Goal: Obtain resource: Download file/media

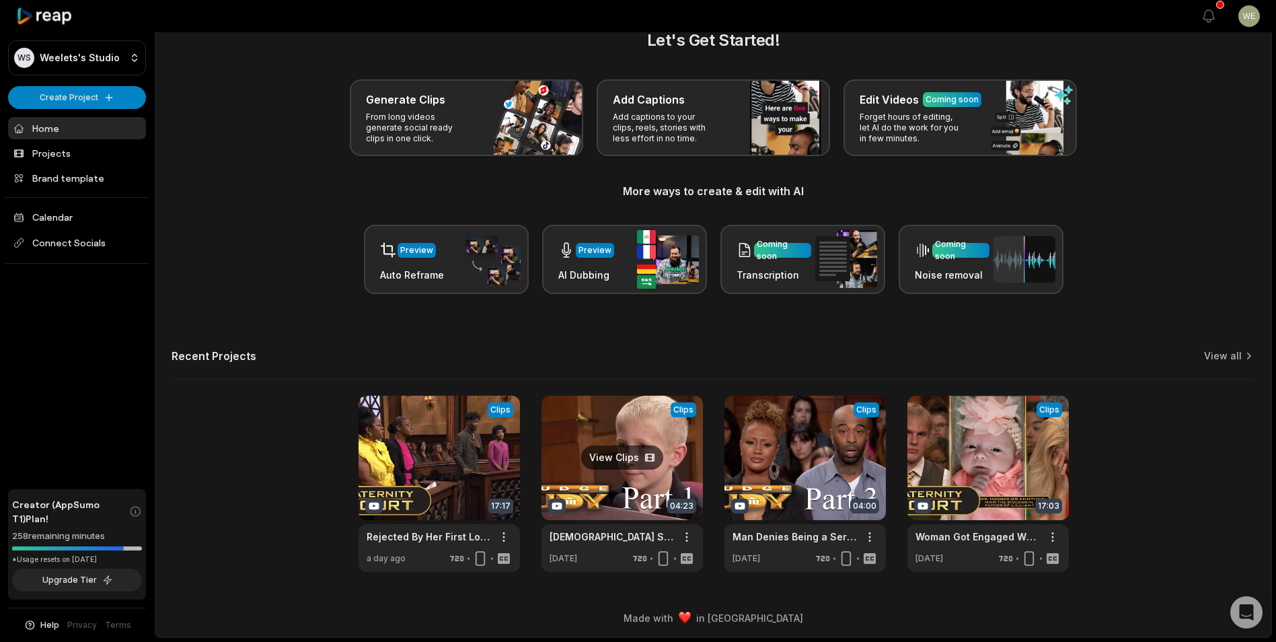
click at [642, 488] on link at bounding box center [621, 483] width 161 height 176
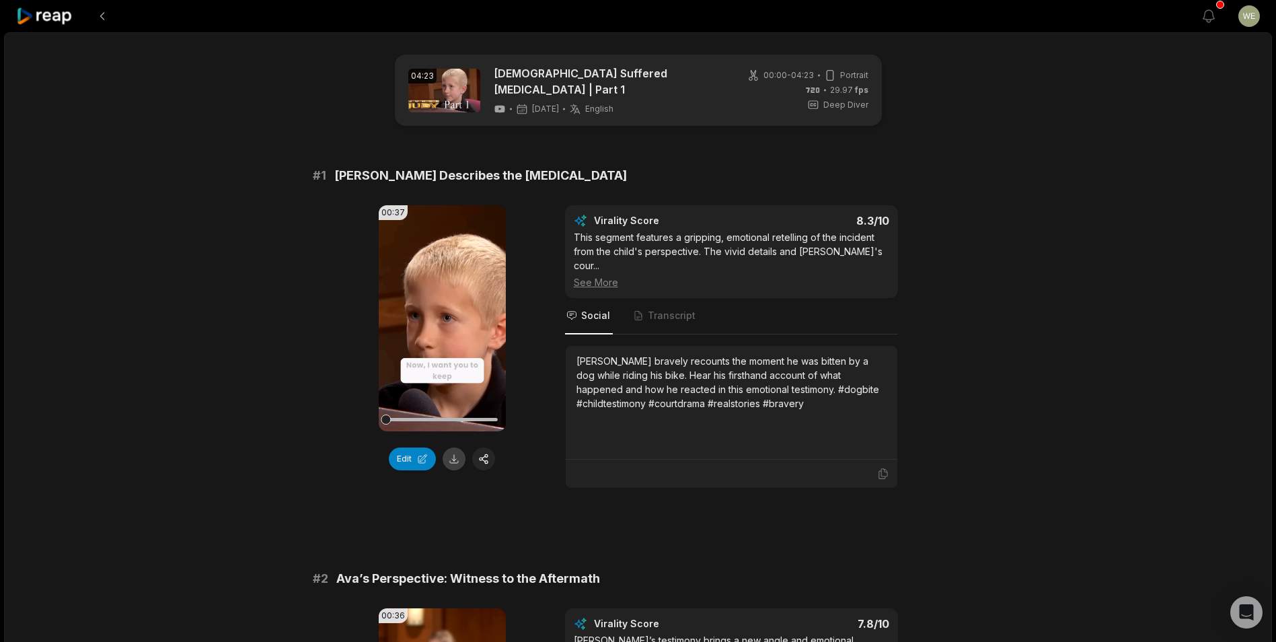
click at [453, 447] on button at bounding box center [454, 458] width 23 height 23
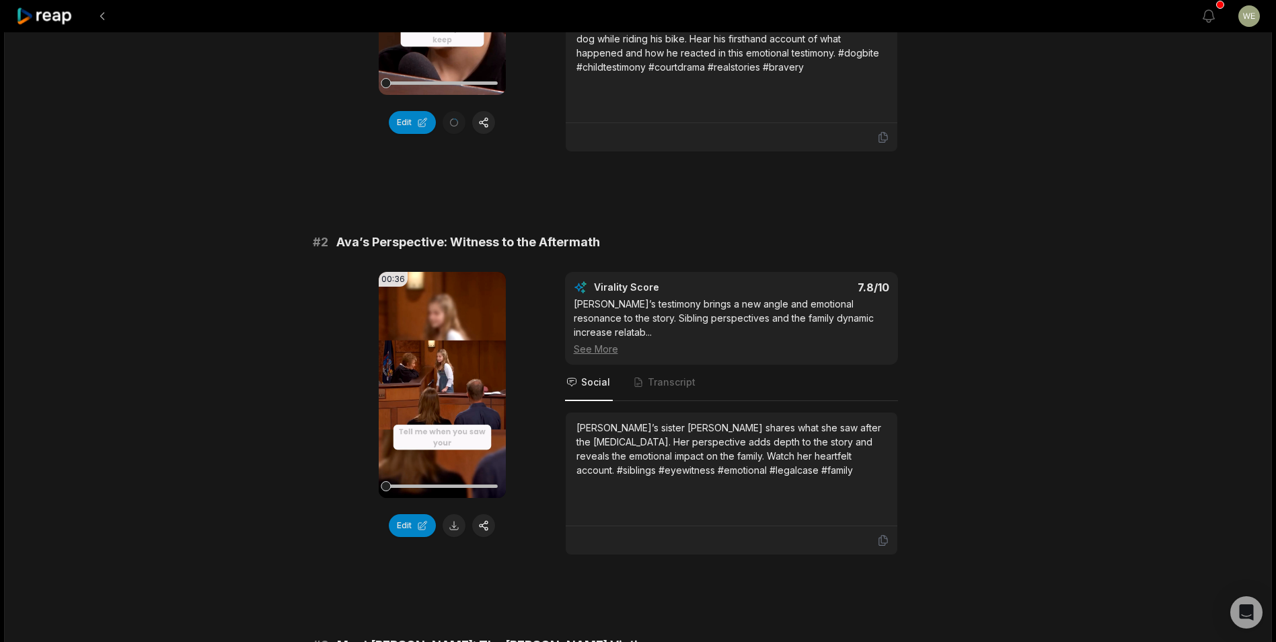
drag, startPoint x: 455, startPoint y: 504, endPoint x: 460, endPoint y: 498, distance: 7.7
click at [456, 514] on button at bounding box center [454, 525] width 23 height 23
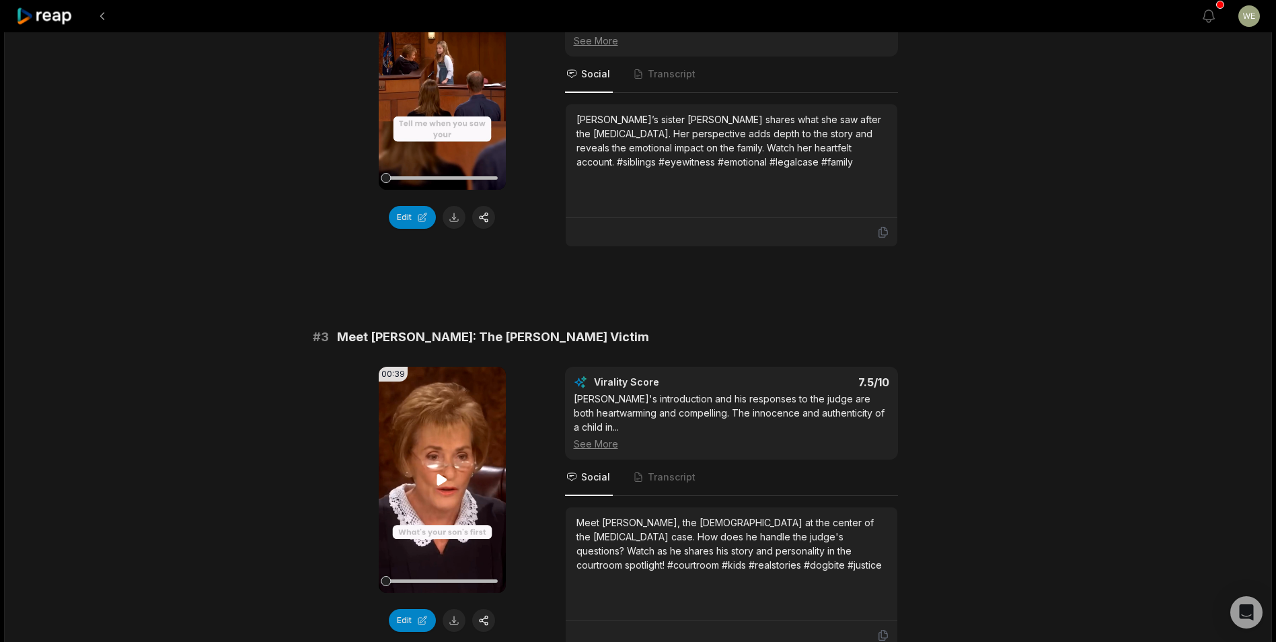
scroll to position [740, 0]
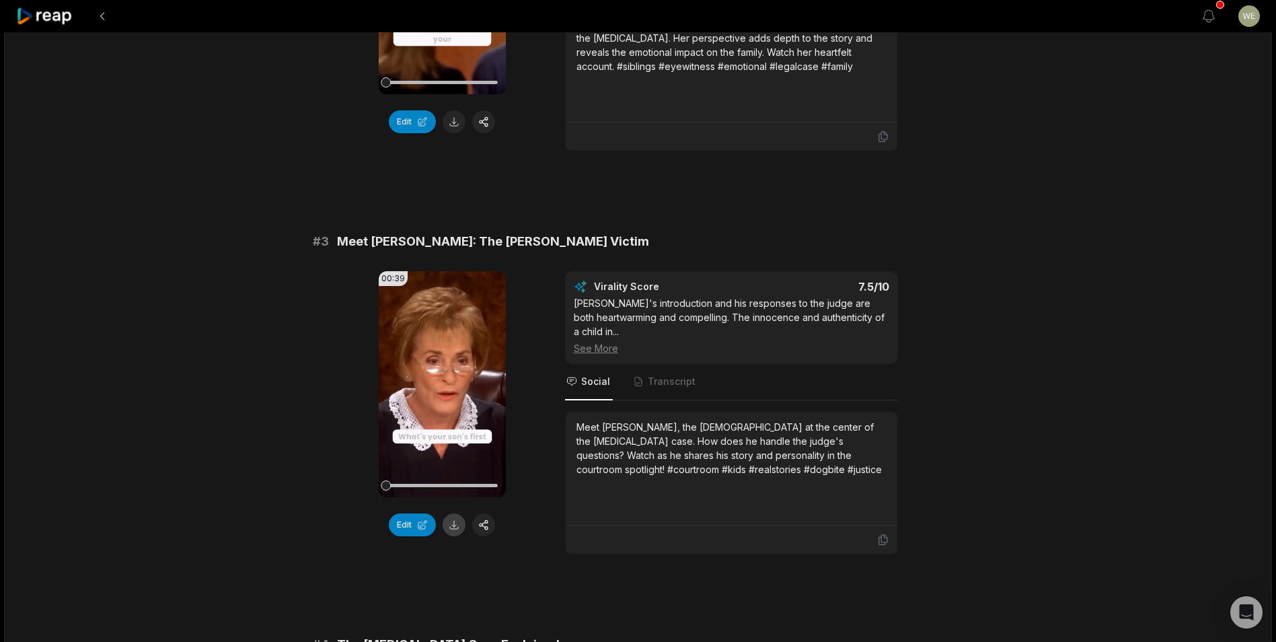
click at [459, 513] on button at bounding box center [454, 524] width 23 height 23
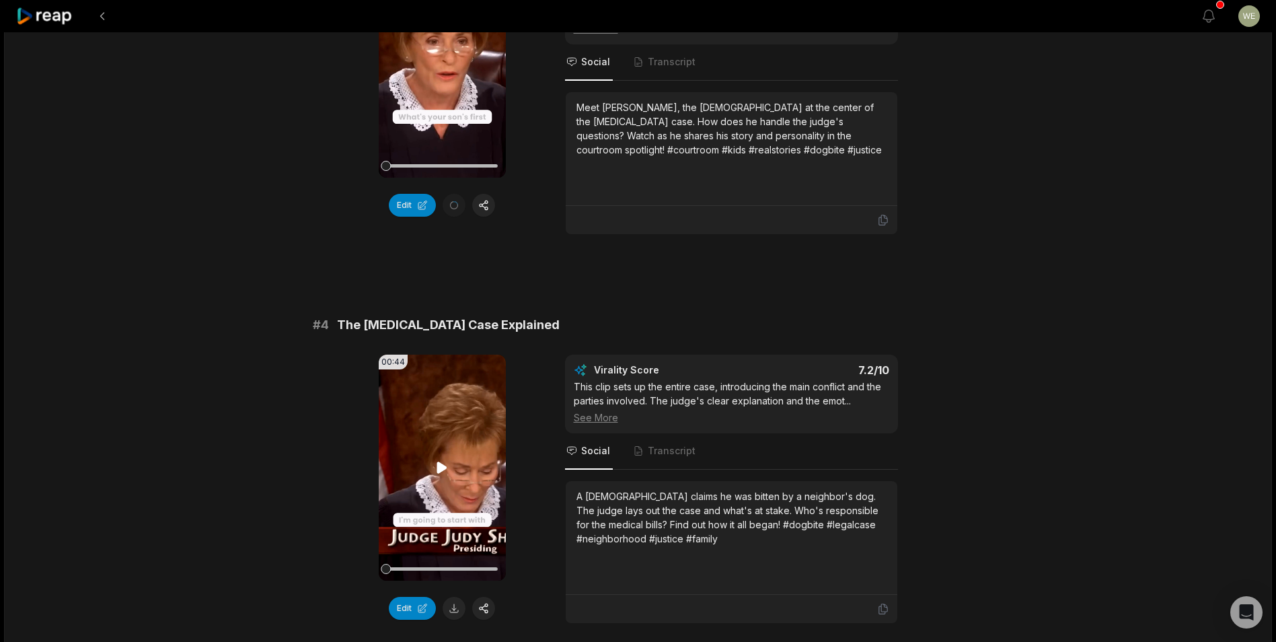
scroll to position [1143, 0]
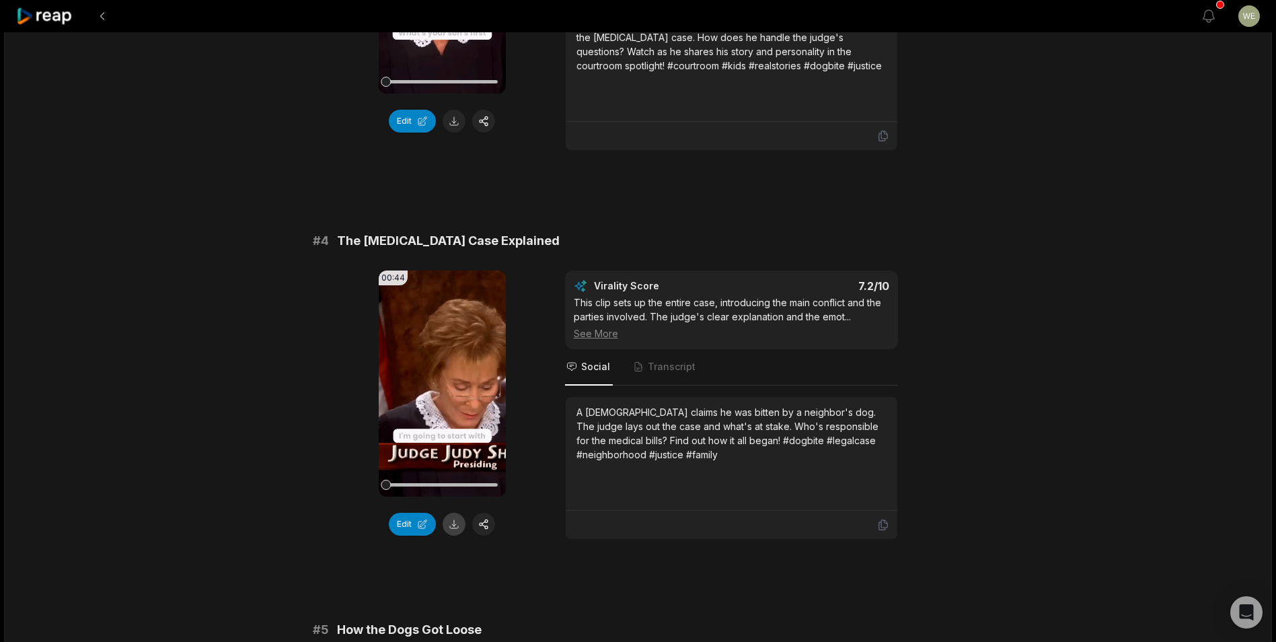
click at [456, 512] on button at bounding box center [454, 523] width 23 height 23
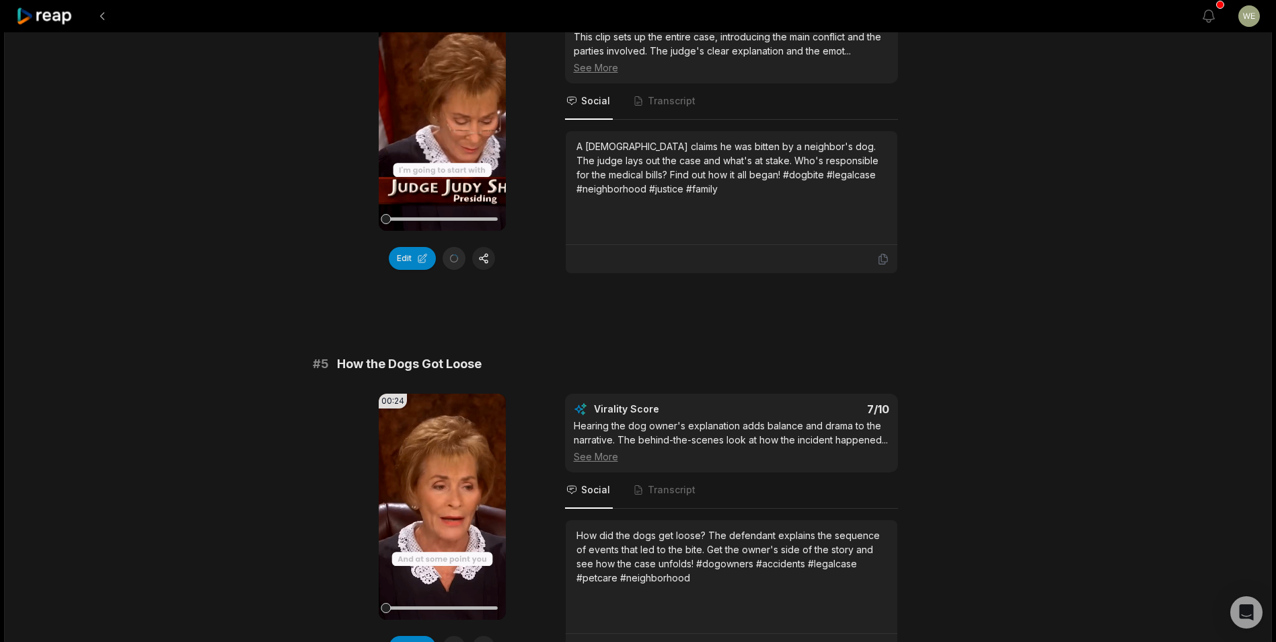
scroll to position [1412, 0]
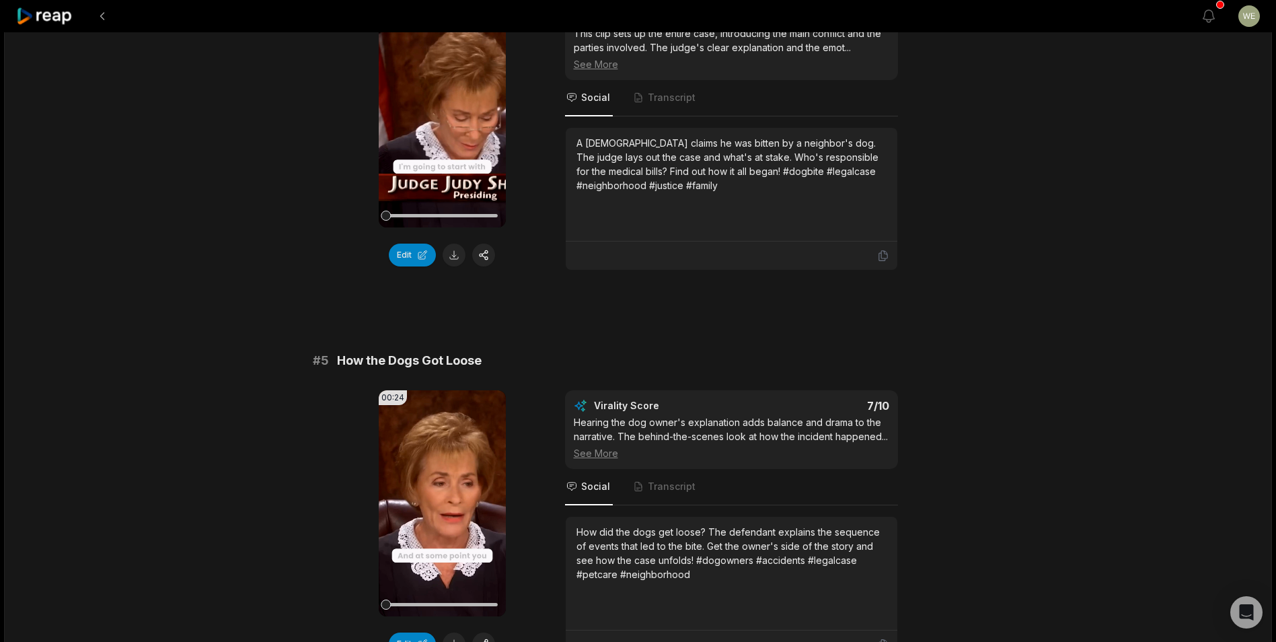
drag, startPoint x: 449, startPoint y: 607, endPoint x: 471, endPoint y: 591, distance: 27.6
click at [449, 632] on button at bounding box center [454, 643] width 23 height 23
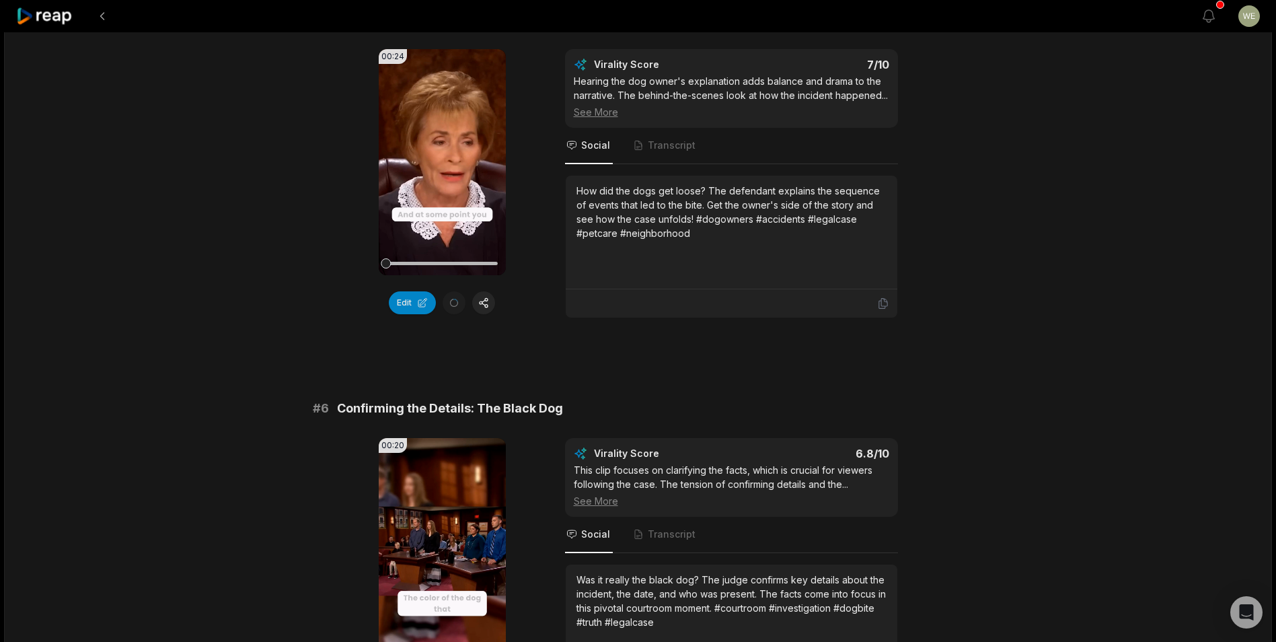
scroll to position [1900, 0]
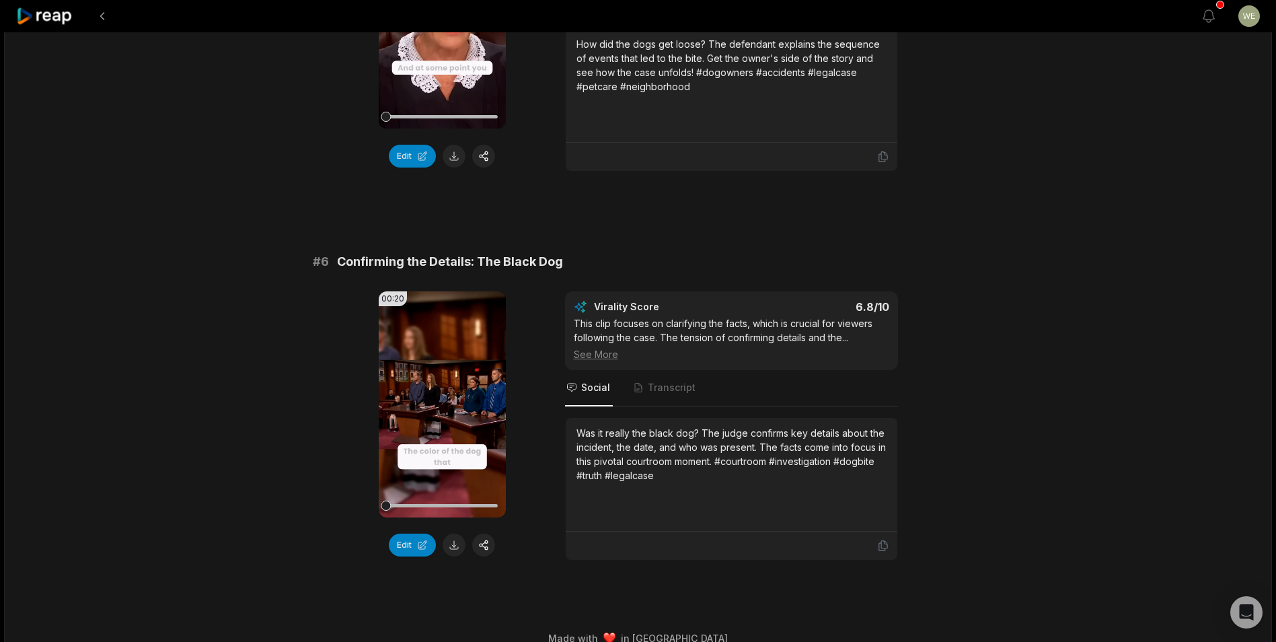
drag, startPoint x: 451, startPoint y: 526, endPoint x: 459, endPoint y: 524, distance: 7.7
click at [451, 533] on button at bounding box center [454, 544] width 23 height 23
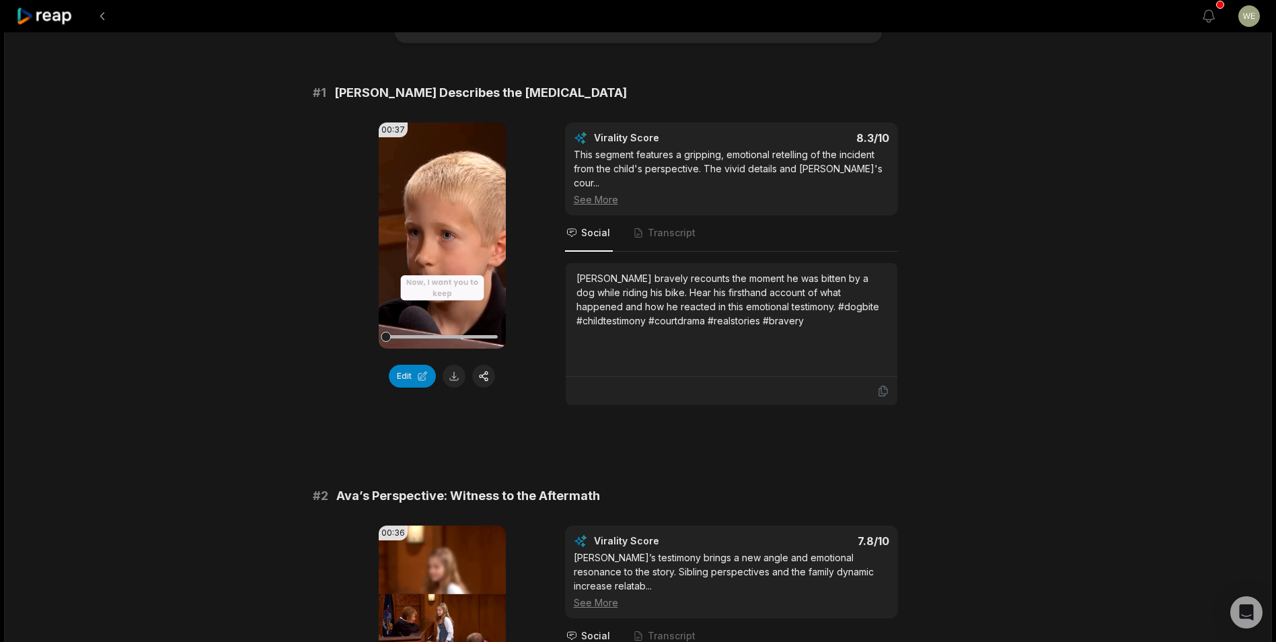
scroll to position [202, 0]
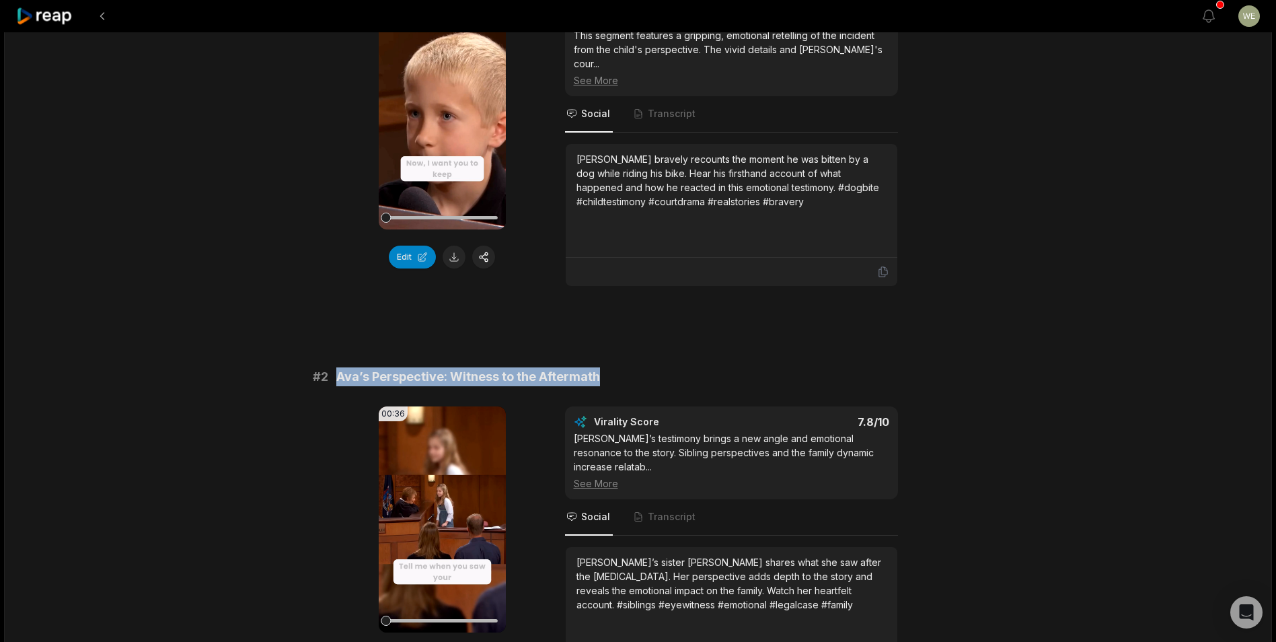
drag, startPoint x: 334, startPoint y: 360, endPoint x: 630, endPoint y: 347, distance: 296.2
click at [630, 367] on div "# 2 Ava’s Perspective: Witness to the Aftermath" at bounding box center [638, 376] width 651 height 19
drag, startPoint x: 630, startPoint y: 347, endPoint x: 568, endPoint y: 356, distance: 62.5
copy span "Ava’s Perspective: Witness to the Aftermath"
drag, startPoint x: 457, startPoint y: 233, endPoint x: 469, endPoint y: 248, distance: 19.1
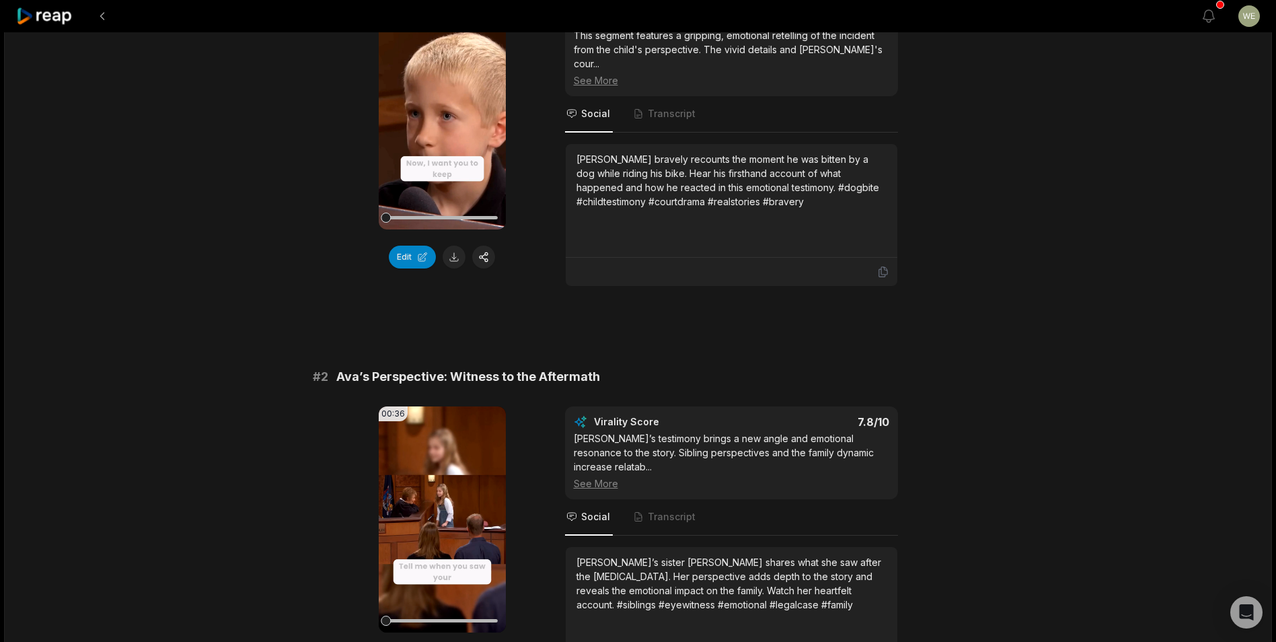
click at [456, 234] on div "00:37 Your browser does not support mp4 format. Edit" at bounding box center [442, 144] width 127 height 283
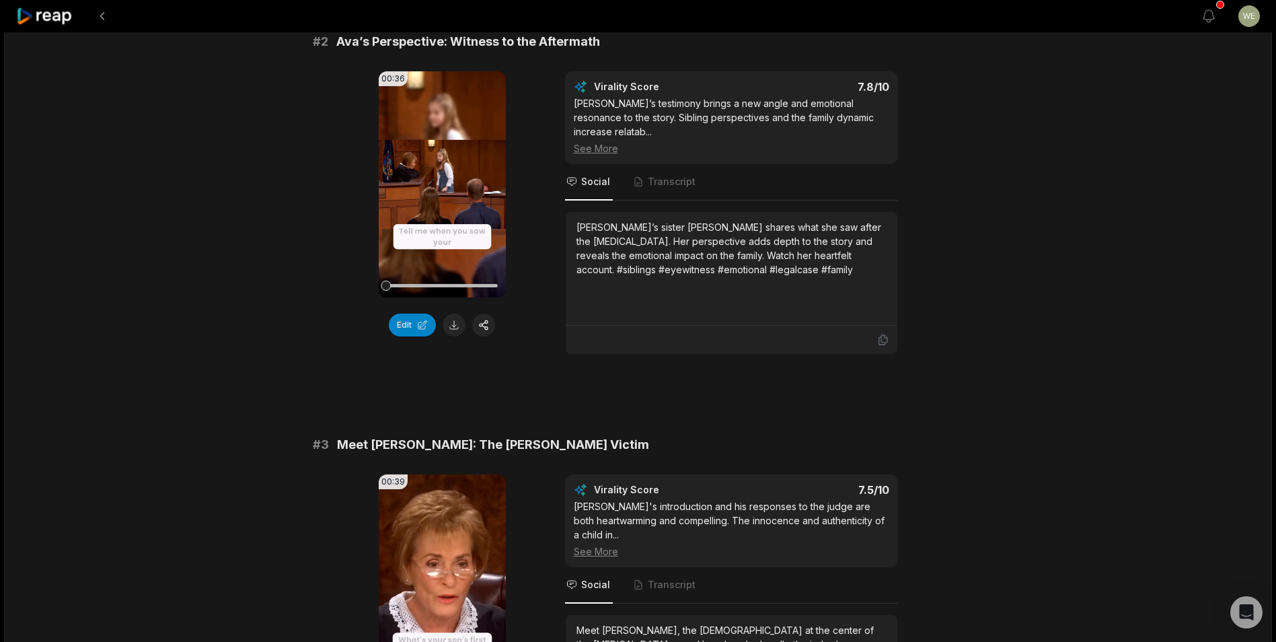
scroll to position [673, 0]
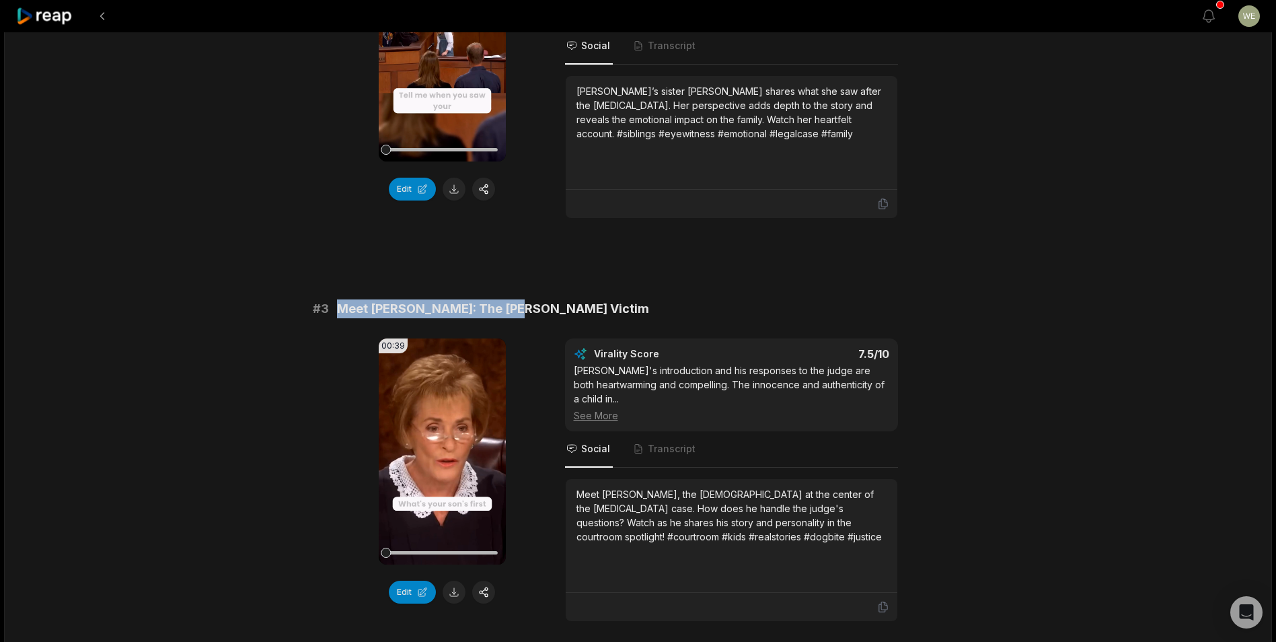
drag, startPoint x: 338, startPoint y: 276, endPoint x: 520, endPoint y: 276, distance: 181.6
click at [520, 299] on div "# 3 Meet [PERSON_NAME]: The [PERSON_NAME] Victim" at bounding box center [638, 308] width 651 height 19
drag, startPoint x: 520, startPoint y: 276, endPoint x: 483, endPoint y: 266, distance: 38.3
copy span "Meet [PERSON_NAME]: The [PERSON_NAME] Victim"
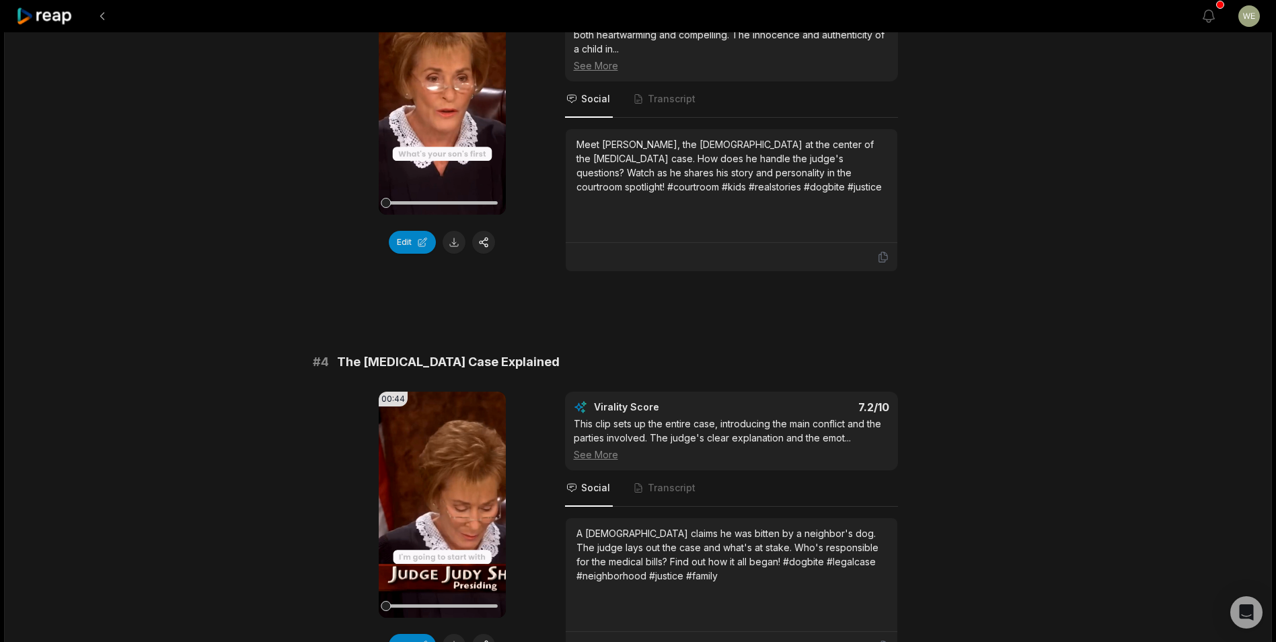
scroll to position [1143, 0]
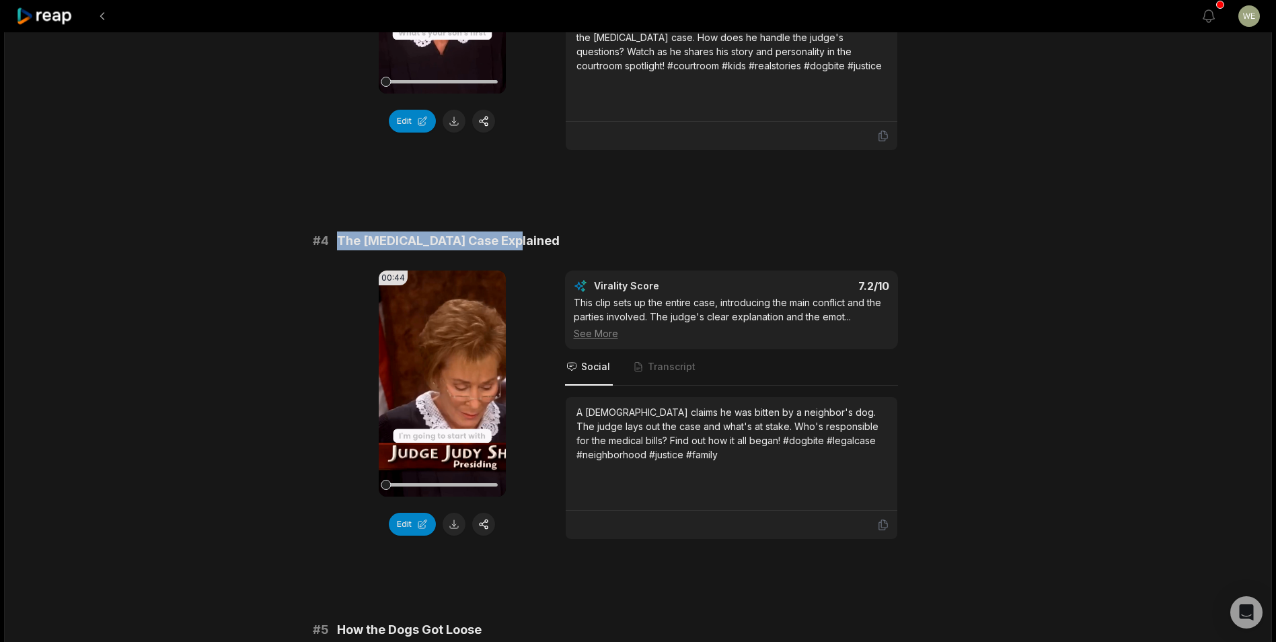
drag, startPoint x: 335, startPoint y: 209, endPoint x: 542, endPoint y: 208, distance: 207.1
click at [542, 231] on div "# 4 The [MEDICAL_DATA] Case Explained" at bounding box center [638, 240] width 651 height 19
drag, startPoint x: 542, startPoint y: 208, endPoint x: 480, endPoint y: 206, distance: 61.9
copy span "The [MEDICAL_DATA] Case Explained"
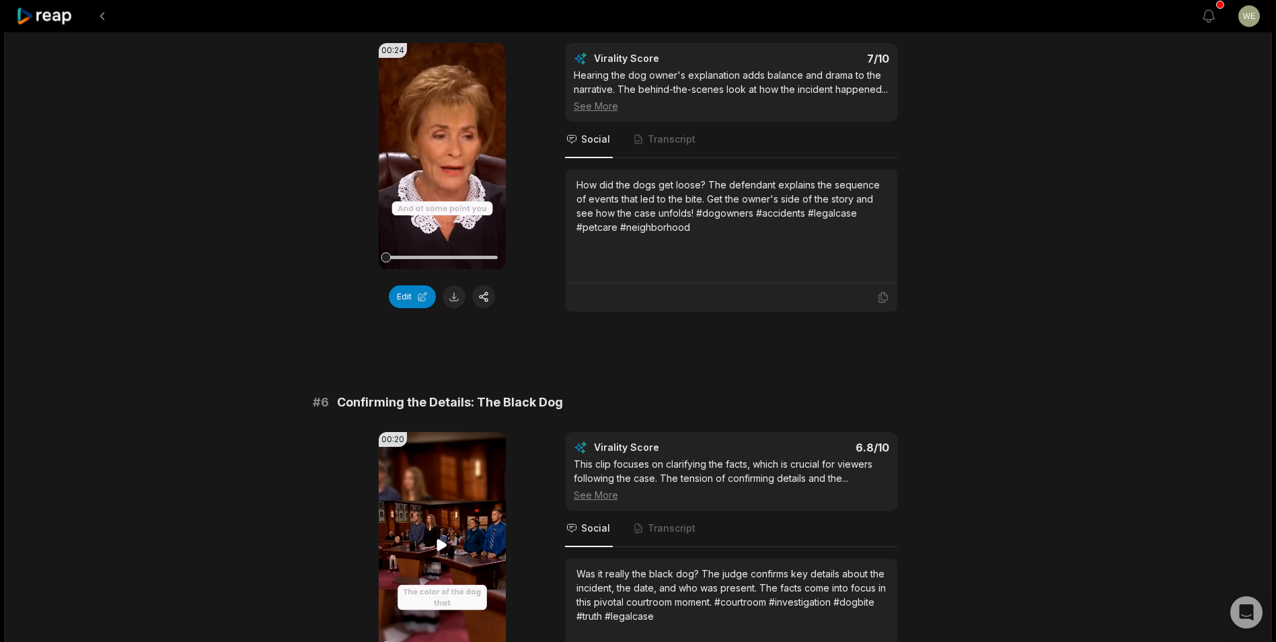
scroll to position [1883, 0]
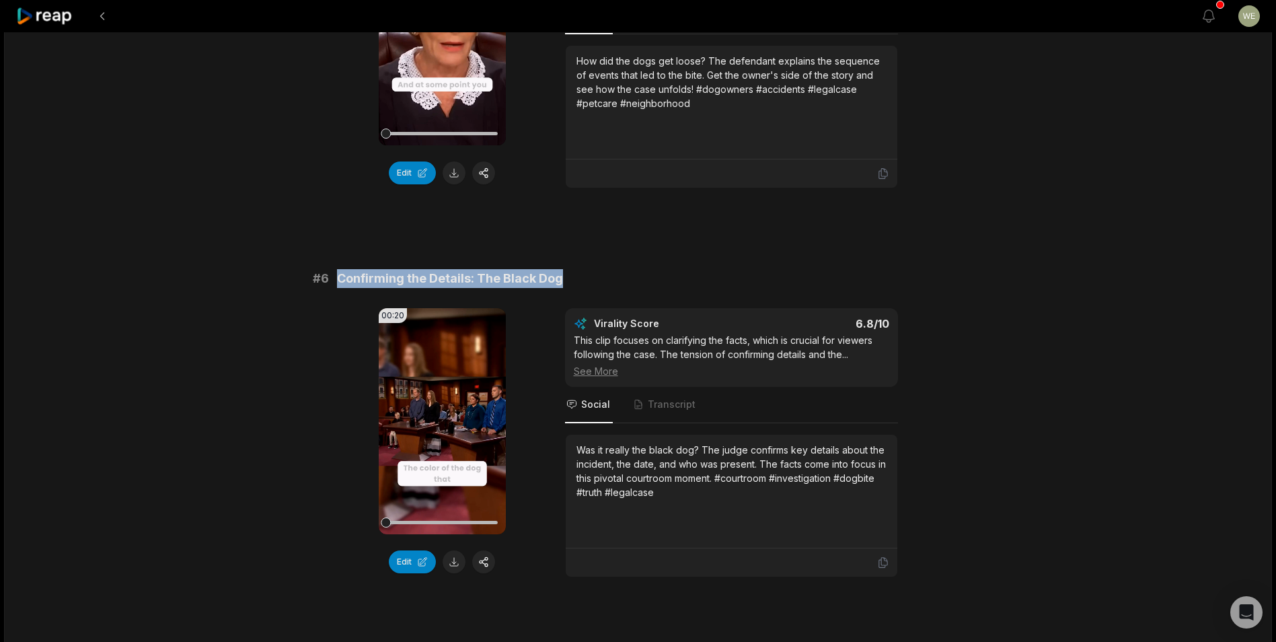
drag, startPoint x: 338, startPoint y: 260, endPoint x: 590, endPoint y: 253, distance: 252.3
click at [590, 269] on div "# 6 Confirming the Details: The Black Dog" at bounding box center [638, 278] width 651 height 19
copy span "Confirming the Details: The Black Dog"
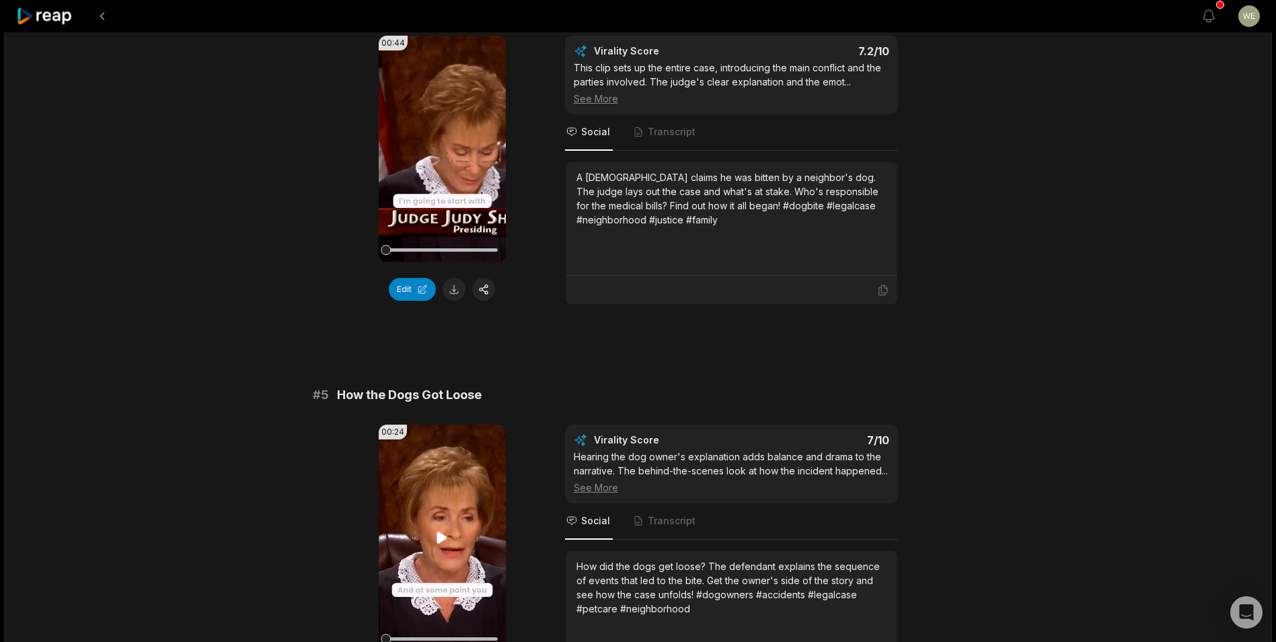
scroll to position [1496, 0]
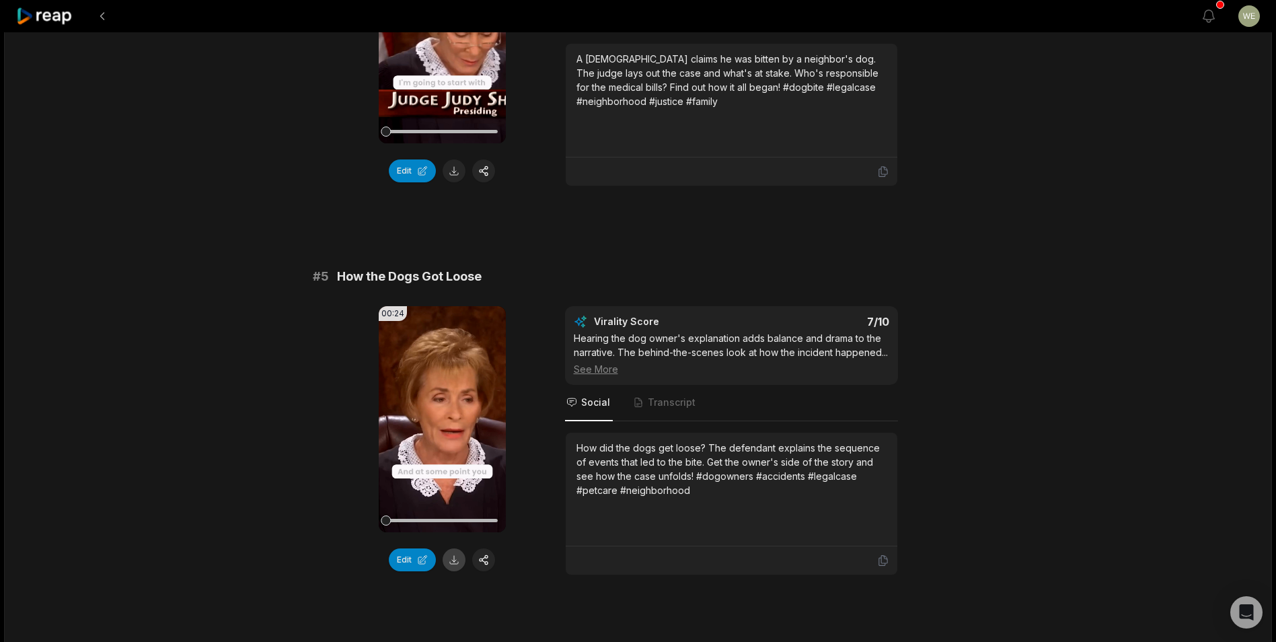
click at [450, 548] on button at bounding box center [454, 559] width 23 height 23
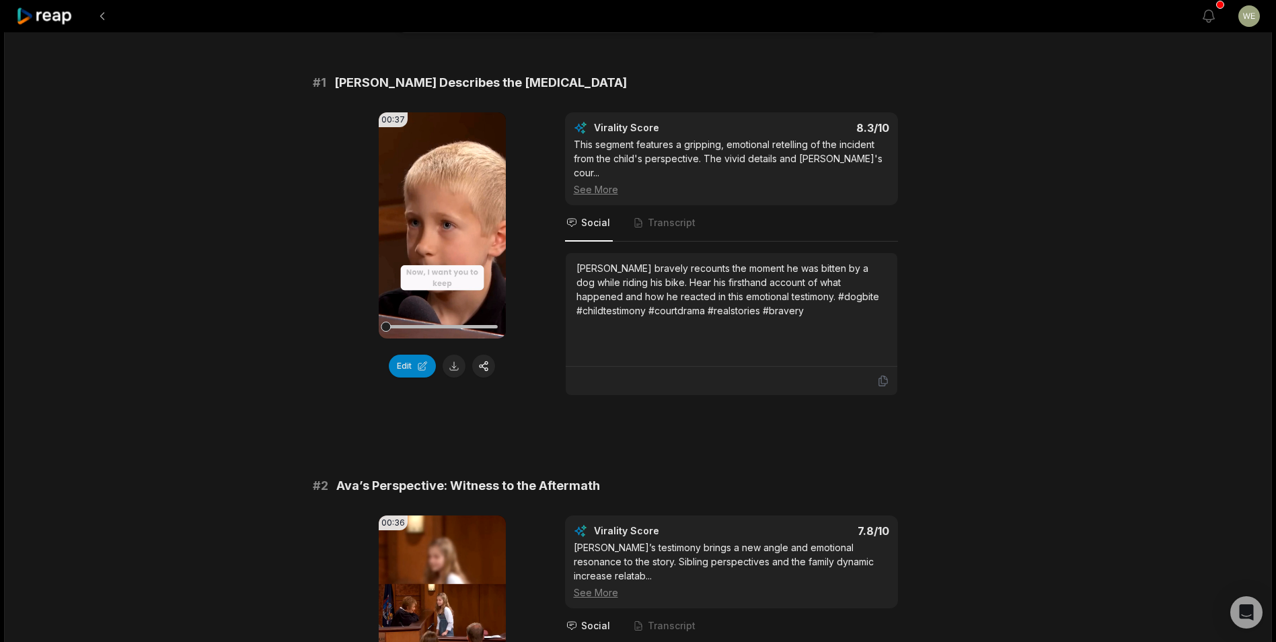
scroll to position [0, 0]
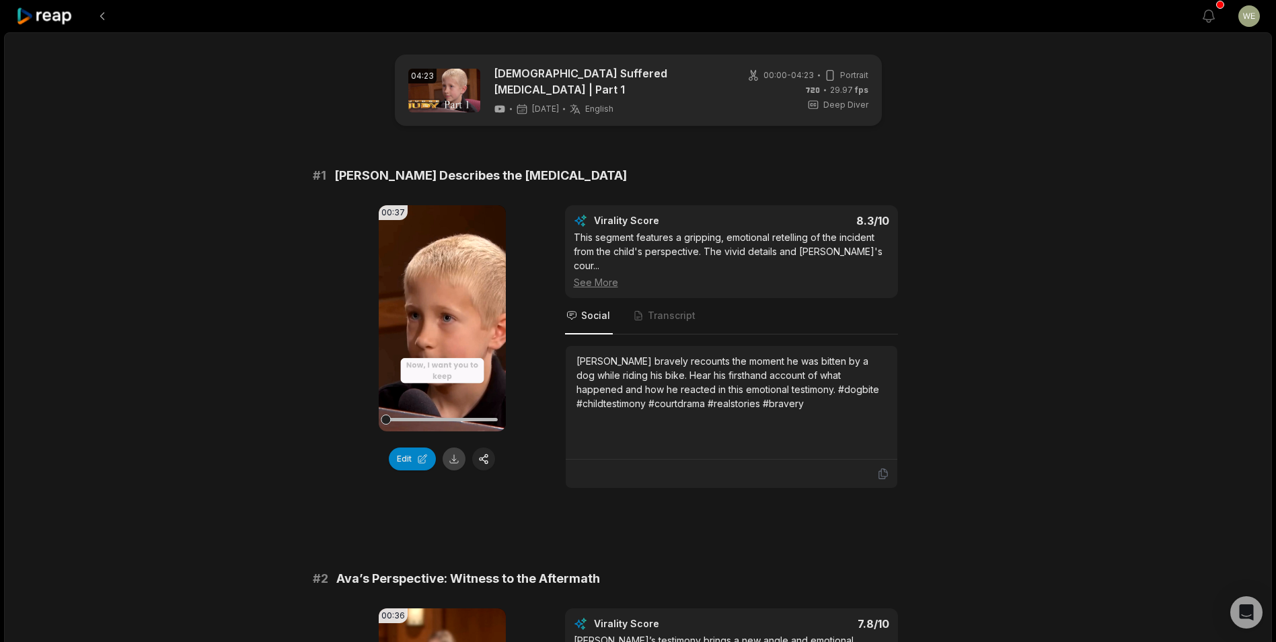
click at [457, 455] on button at bounding box center [454, 458] width 23 height 23
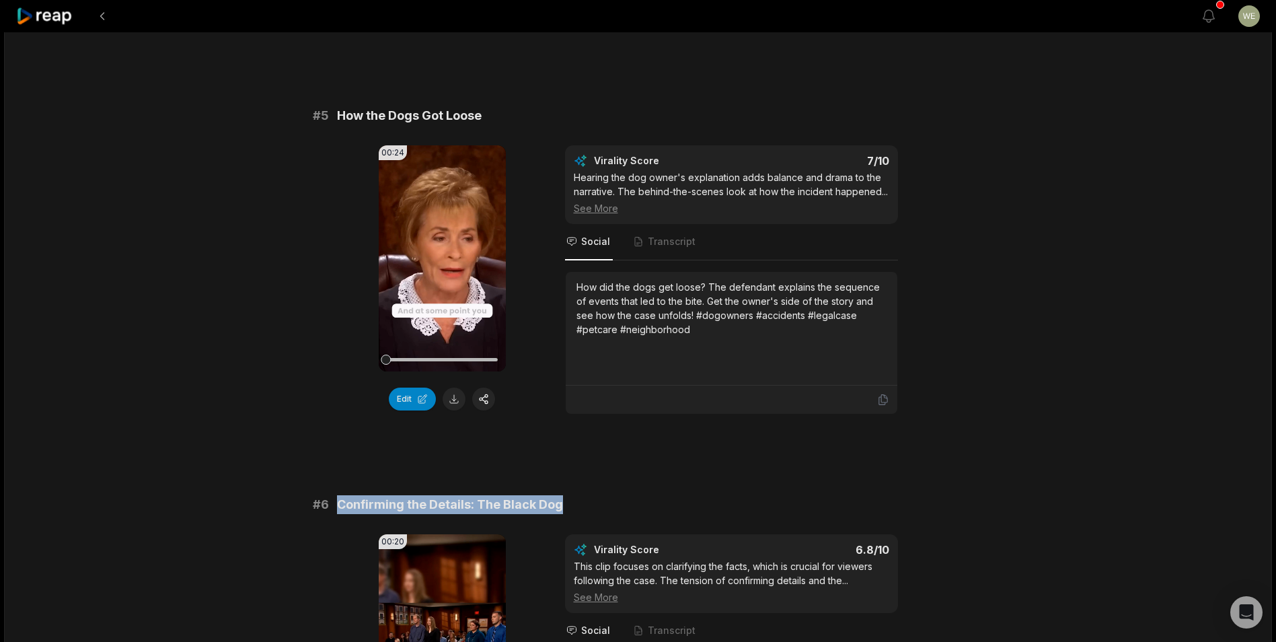
scroll to position [1631, 0]
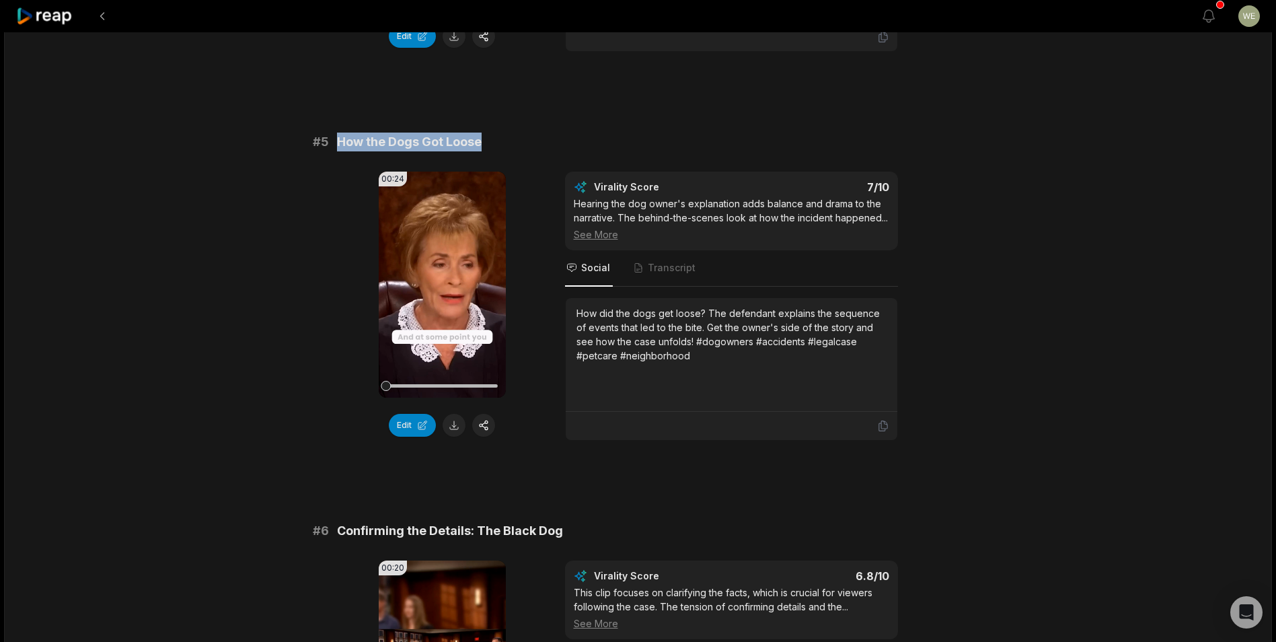
drag, startPoint x: 333, startPoint y: 109, endPoint x: 510, endPoint y: 96, distance: 178.1
drag, startPoint x: 510, startPoint y: 96, endPoint x: 436, endPoint y: 112, distance: 75.9
copy span "How the Dogs Got Loose"
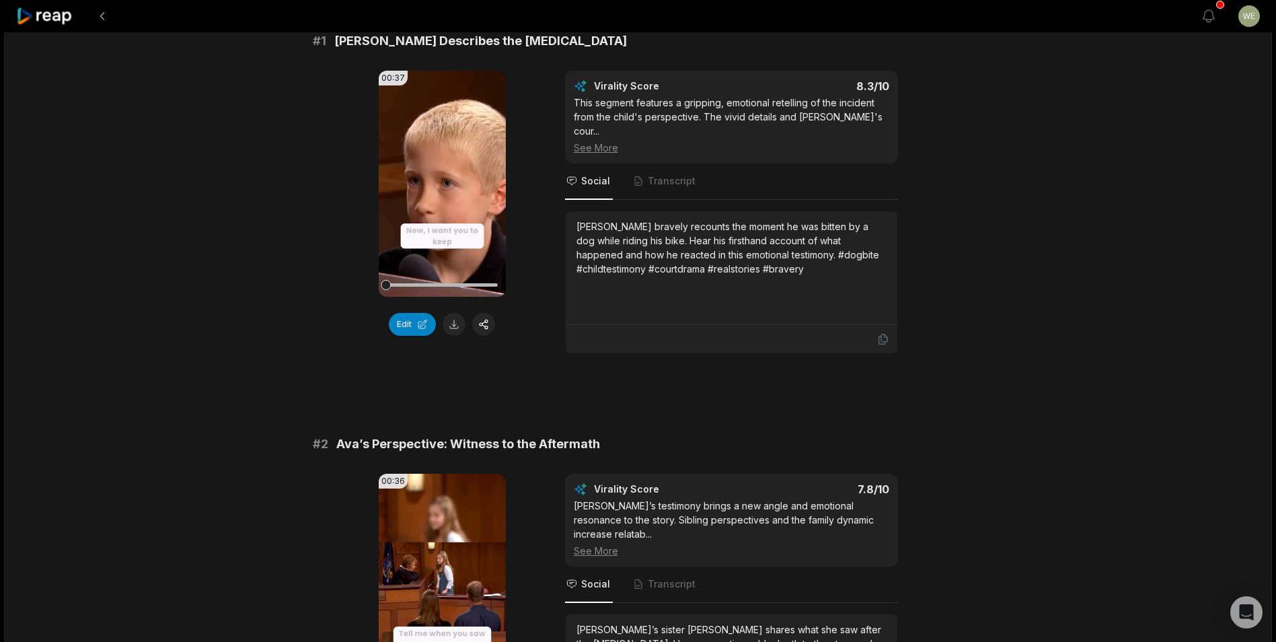
scroll to position [336, 0]
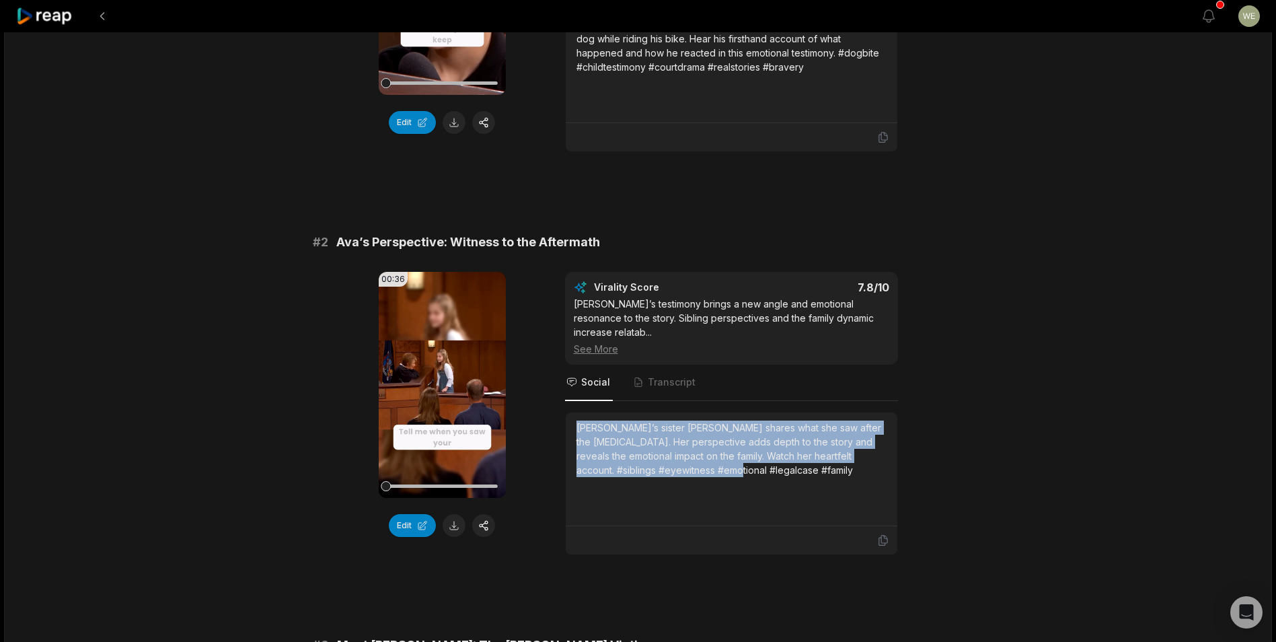
drag, startPoint x: 577, startPoint y: 390, endPoint x: 724, endPoint y: 449, distance: 158.1
click at [724, 449] on div "[PERSON_NAME]’s sister [PERSON_NAME] shares what she saw after the [MEDICAL_DAT…" at bounding box center [731, 468] width 310 height 97
copy div "[PERSON_NAME]’s sister [PERSON_NAME] shares what she saw after the [MEDICAL_DAT…"
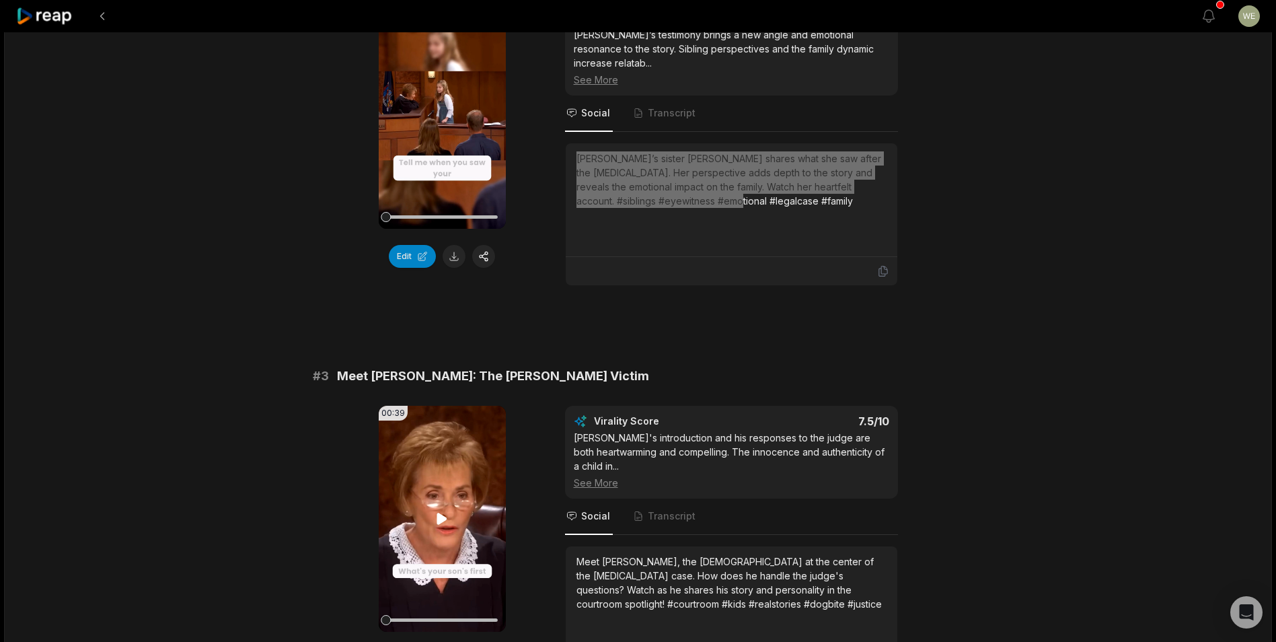
scroll to position [807, 0]
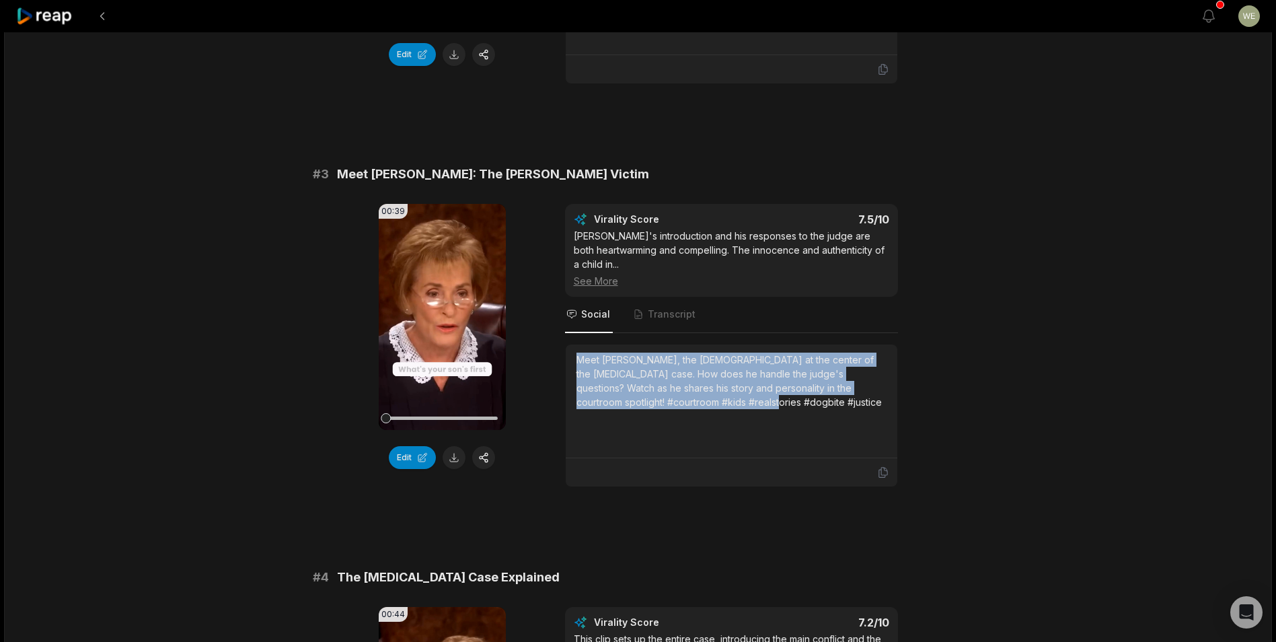
drag, startPoint x: 578, startPoint y: 328, endPoint x: 772, endPoint y: 368, distance: 197.9
click at [772, 368] on div "Meet [PERSON_NAME], the [DEMOGRAPHIC_DATA] at the center of the [MEDICAL_DATA] …" at bounding box center [732, 401] width 332 height 114
drag, startPoint x: 772, startPoint y: 368, endPoint x: 667, endPoint y: 340, distance: 108.5
copy div "Meet [PERSON_NAME], the [DEMOGRAPHIC_DATA] at the center of the [MEDICAL_DATA] …"
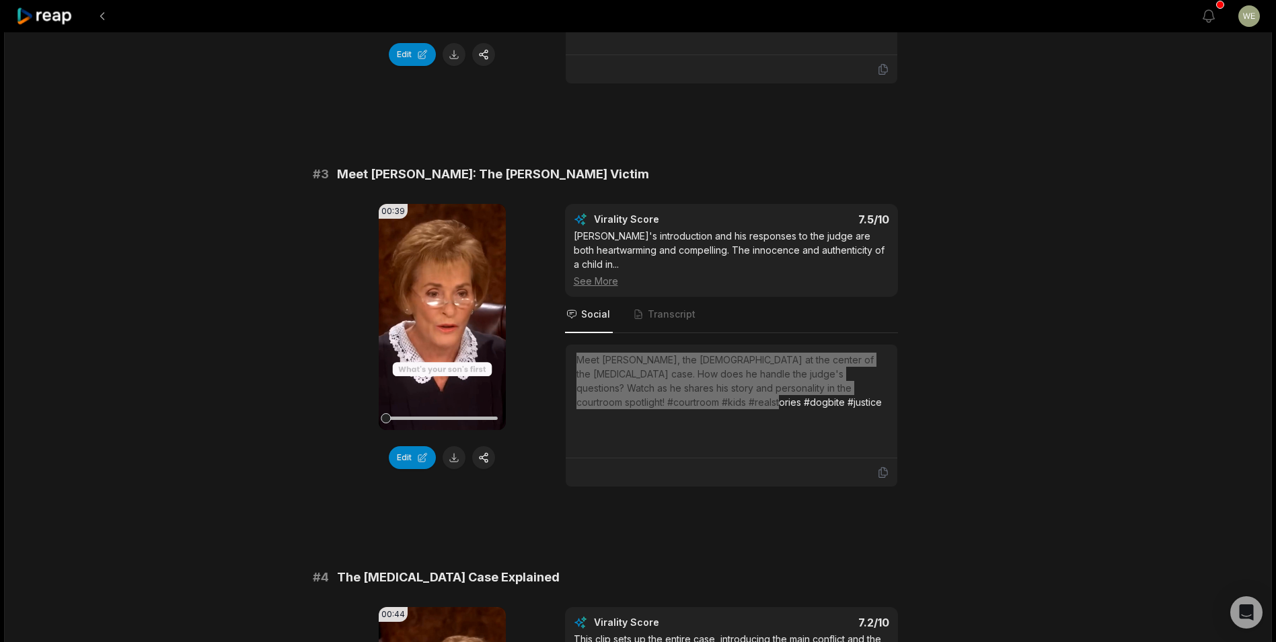
scroll to position [1076, 0]
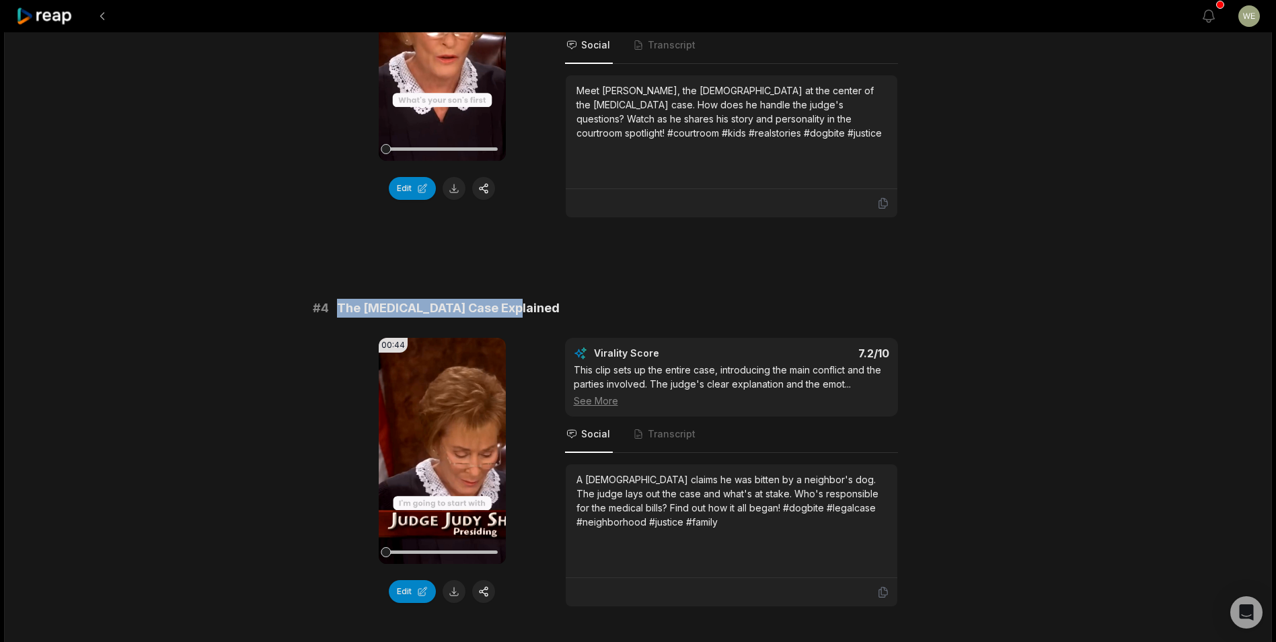
drag, startPoint x: 339, startPoint y: 276, endPoint x: 543, endPoint y: 273, distance: 203.8
click at [543, 299] on div "# 4 The [MEDICAL_DATA] Case Explained" at bounding box center [638, 308] width 651 height 19
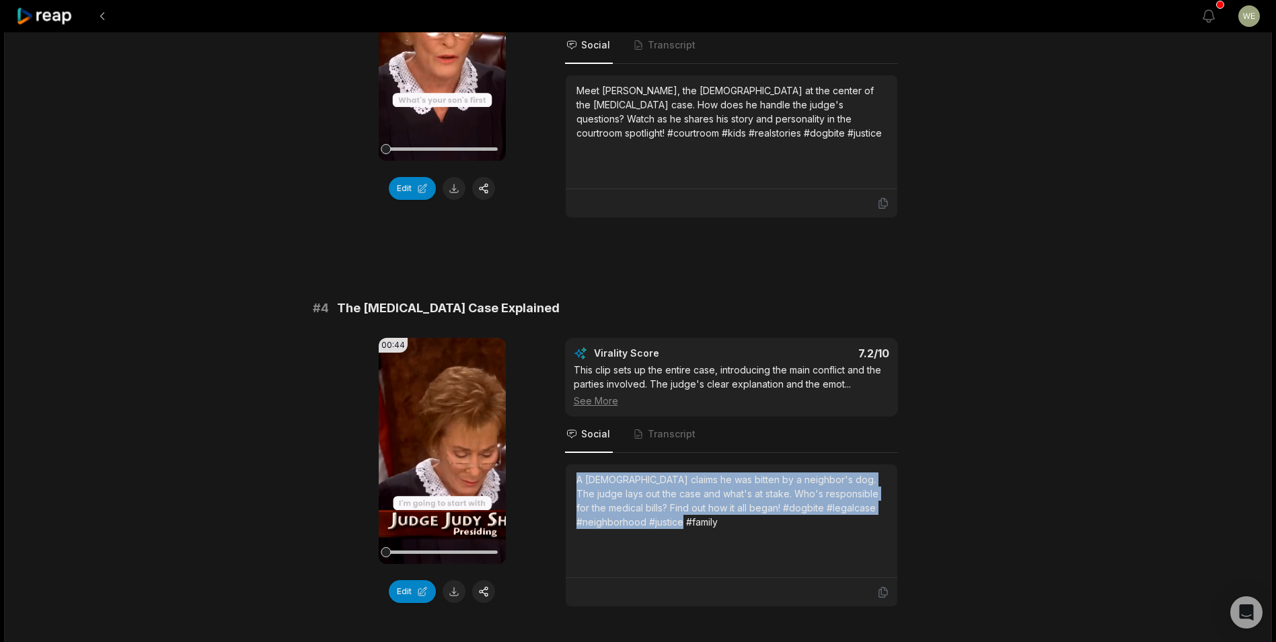
drag, startPoint x: 574, startPoint y: 441, endPoint x: 731, endPoint y: 496, distance: 165.9
click at [731, 496] on div "A [DEMOGRAPHIC_DATA] claims he was bitten by a neighbor's dog. The judge lays o…" at bounding box center [732, 521] width 332 height 114
drag, startPoint x: 731, startPoint y: 496, endPoint x: 681, endPoint y: 466, distance: 58.5
copy div "A [DEMOGRAPHIC_DATA] claims he was bitten by a neighbor's dog. The judge lays o…"
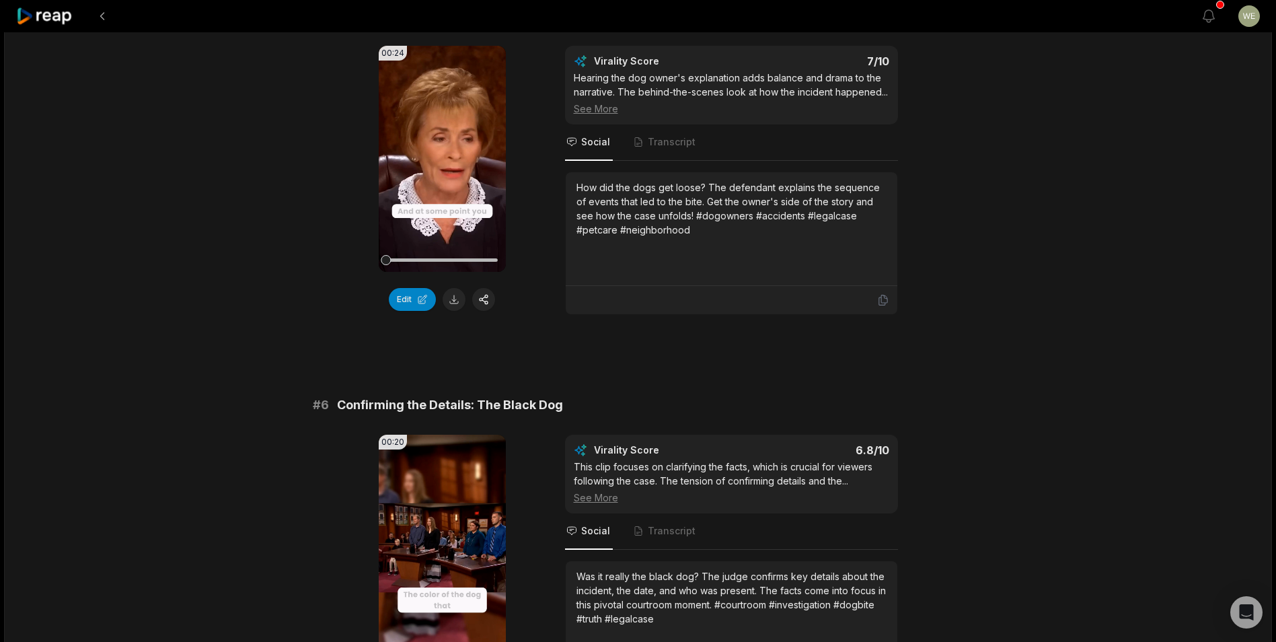
scroll to position [1883, 0]
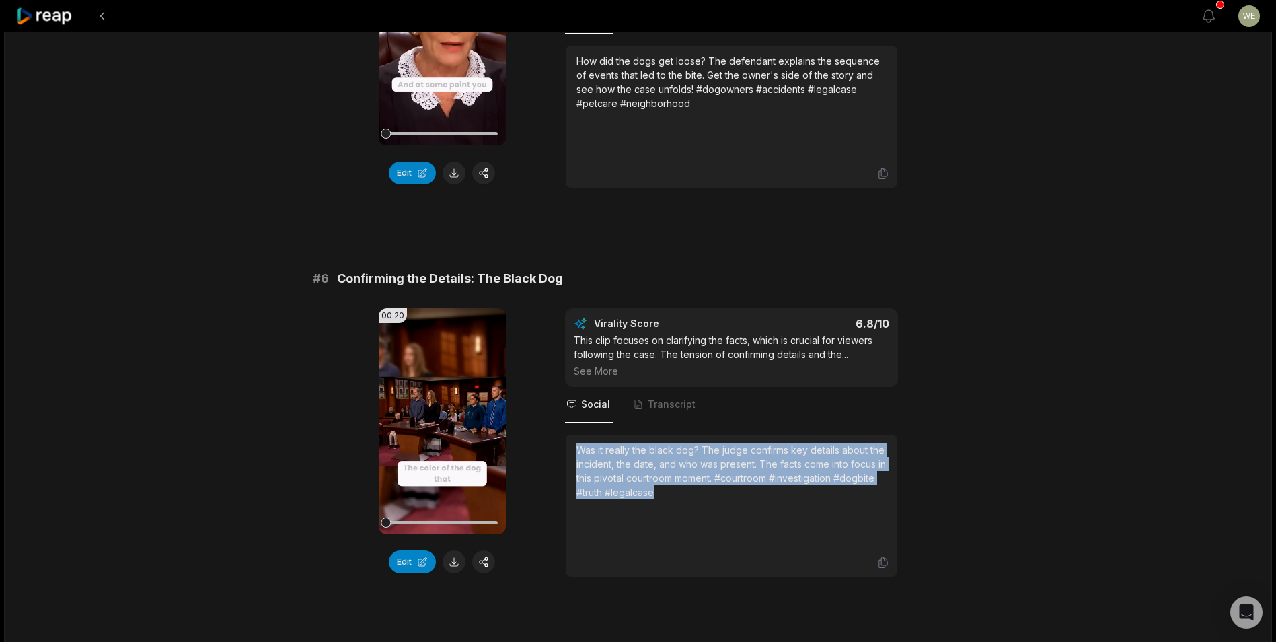
drag, startPoint x: 575, startPoint y: 428, endPoint x: 681, endPoint y: 478, distance: 117.1
click at [681, 478] on div "Was it really the black dog? The judge confirms key details about the incident,…" at bounding box center [732, 491] width 332 height 114
drag, startPoint x: 681, startPoint y: 478, endPoint x: 640, endPoint y: 454, distance: 47.9
copy div "Was it really the black dog? The judge confirms key details about the incident,…"
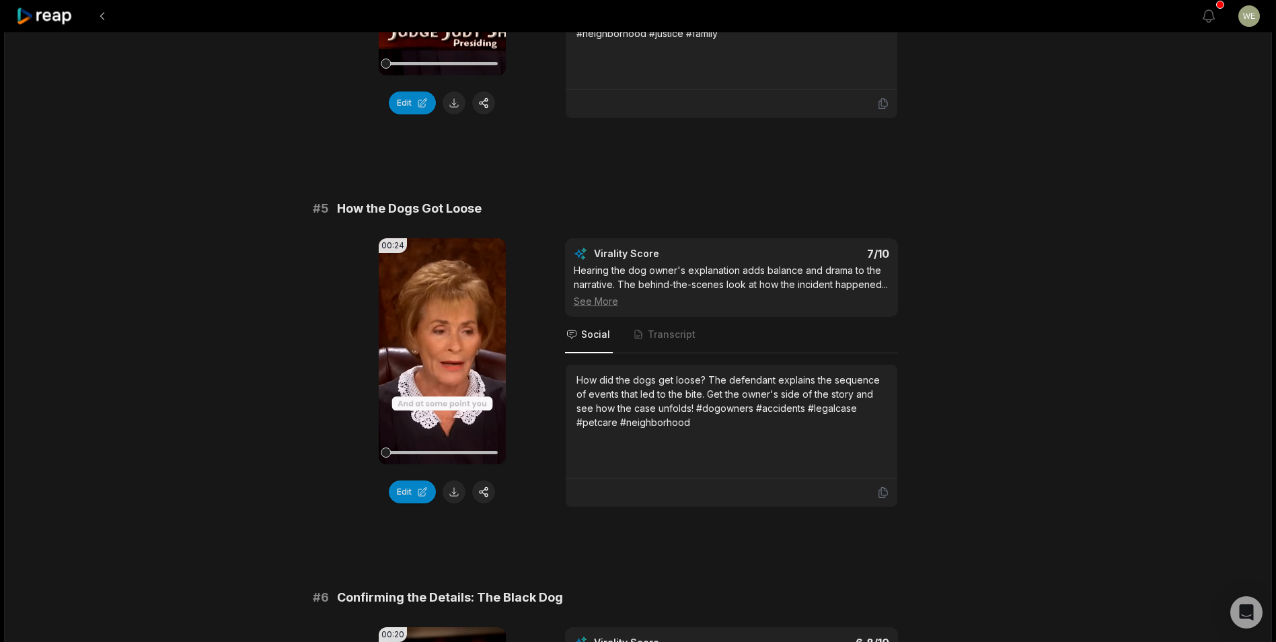
scroll to position [1564, 0]
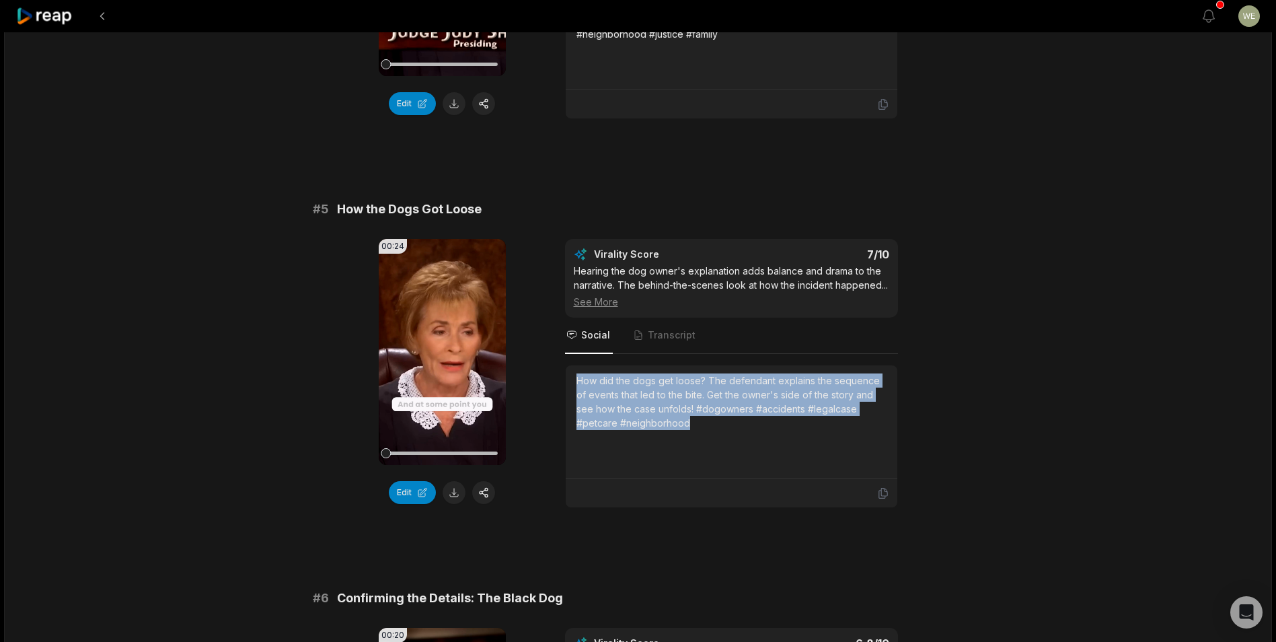
drag, startPoint x: 576, startPoint y: 358, endPoint x: 676, endPoint y: 410, distance: 112.8
click at [676, 410] on div "How did the dogs get loose? The defendant explains the sequence of events that …" at bounding box center [731, 421] width 310 height 97
drag, startPoint x: 676, startPoint y: 410, endPoint x: 605, endPoint y: 382, distance: 75.8
copy div "How did the dogs get loose? The defendant explains the sequence of events that …"
click at [61, 18] on icon at bounding box center [44, 16] width 57 height 18
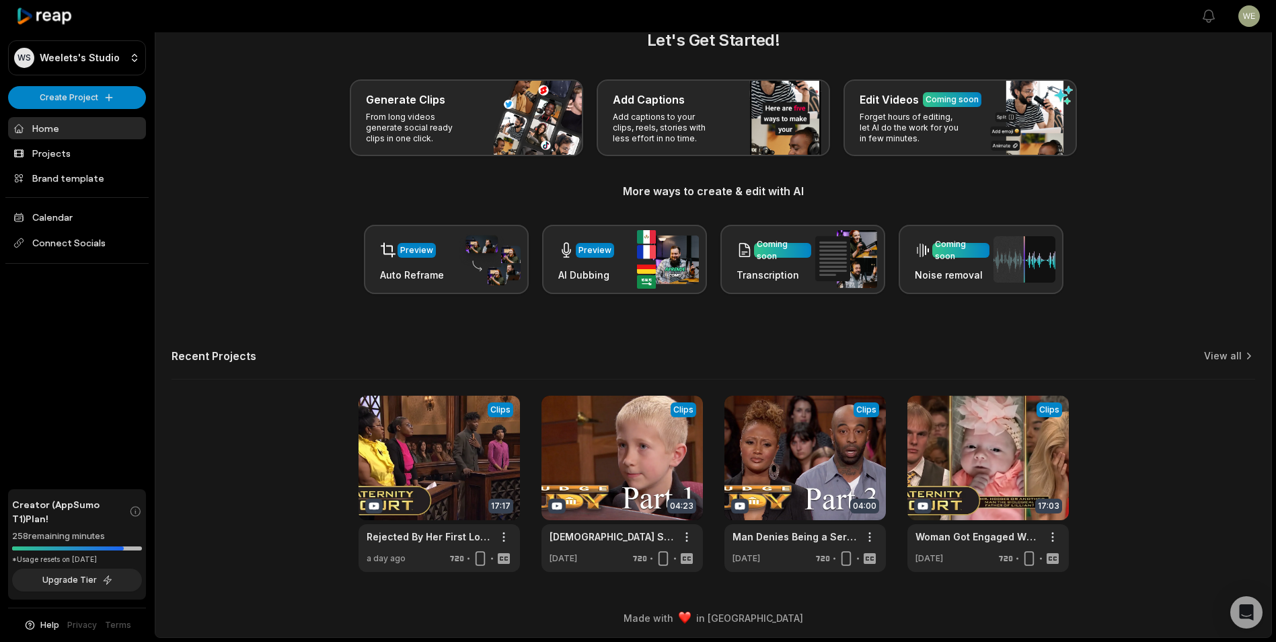
scroll to position [30, 0]
